Goal: Task Accomplishment & Management: Complete application form

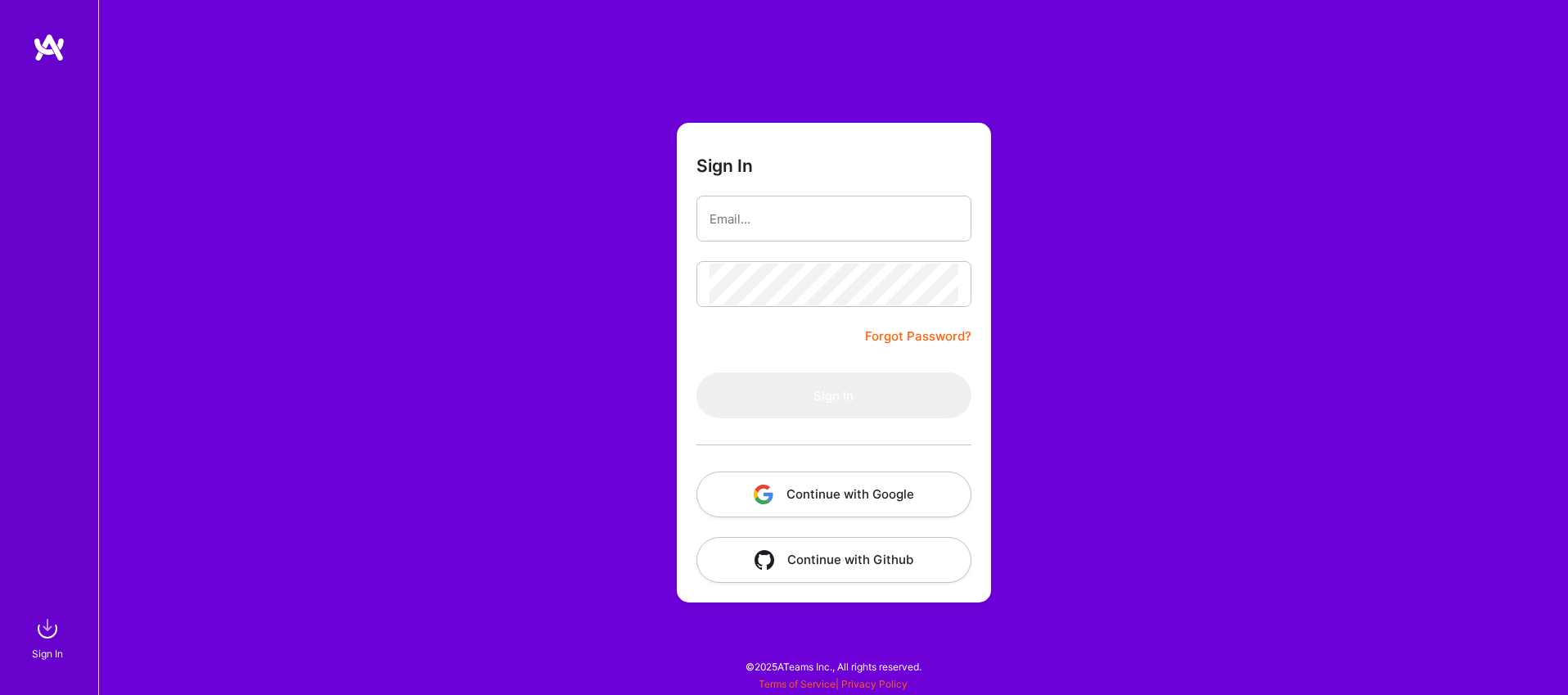
click at [838, 489] on button "Continue with Google" at bounding box center [834, 494] width 275 height 46
click at [808, 492] on button "Continue with Google" at bounding box center [834, 494] width 275 height 46
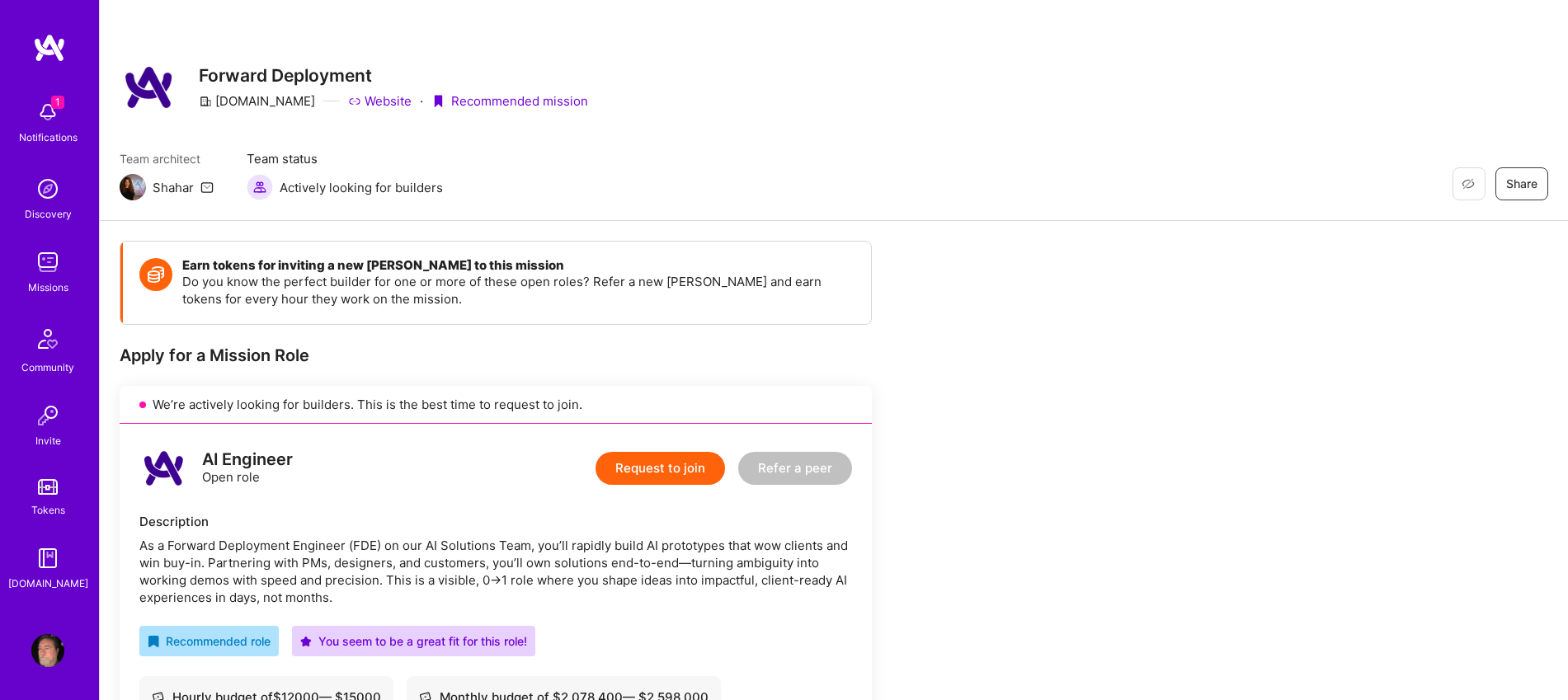
click at [668, 474] on button "Request to join" at bounding box center [661, 469] width 130 height 33
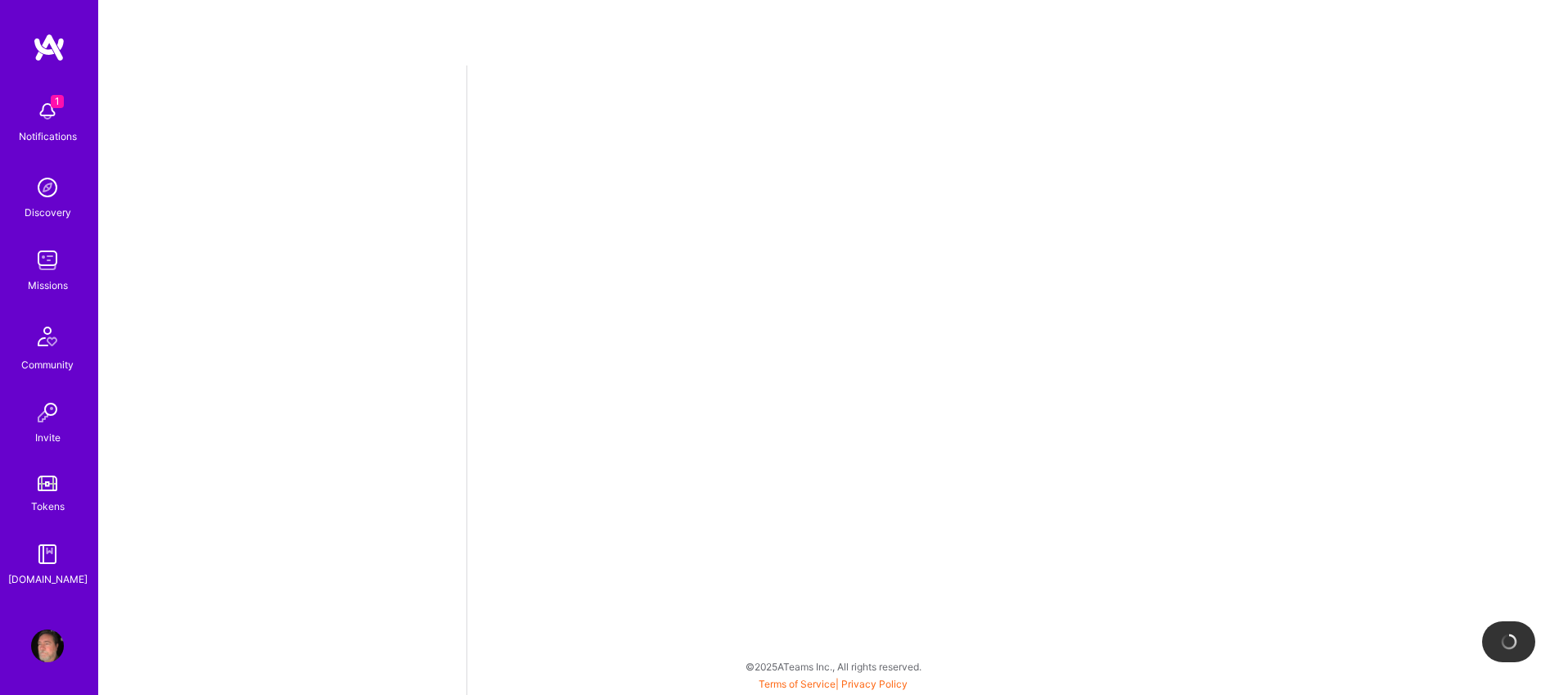
select select "US"
